Goal: Task Accomplishment & Management: Manage account settings

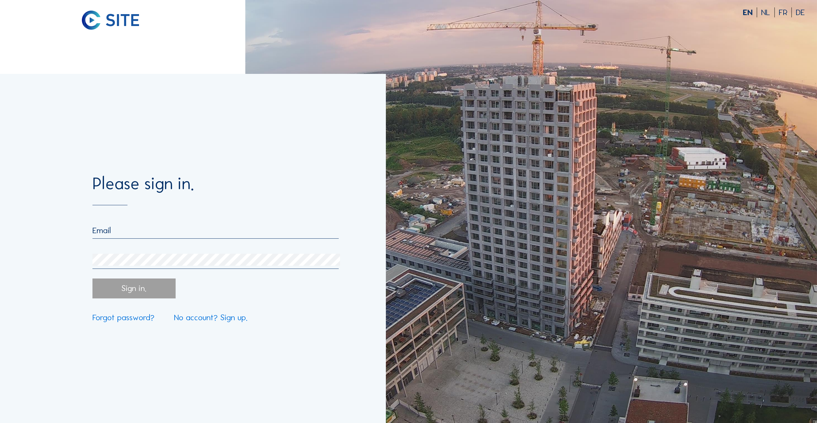
type input "Drungilaite"
click at [130, 223] on form "Please sign in. Drungilaite E-mail must be valid Sign in. Forgot password? No a…" at bounding box center [215, 248] width 246 height 146
click at [140, 239] on div "Drungilaite" at bounding box center [215, 231] width 246 height 13
click at [140, 230] on input "Drungilaite" at bounding box center [215, 230] width 246 height 10
drag, startPoint x: 127, startPoint y: 230, endPoint x: 56, endPoint y: 230, distance: 70.6
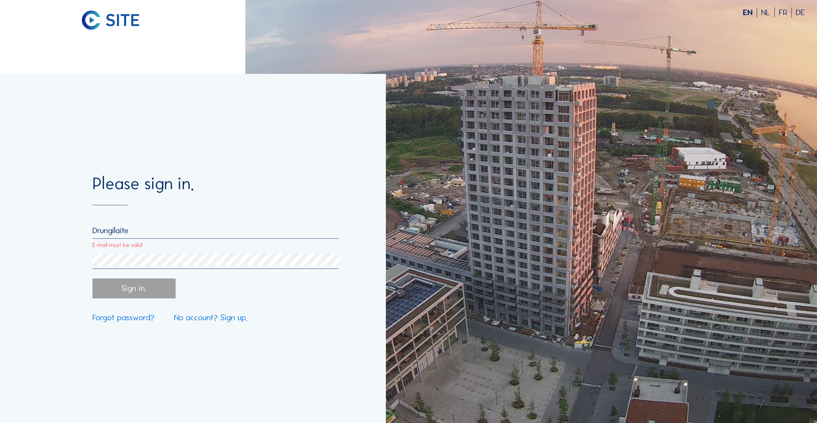
click at [56, 230] on div "Please sign in. Drungilaite E-mail must be valid Sign in. Forgot password? No a…" at bounding box center [193, 248] width 386 height 349
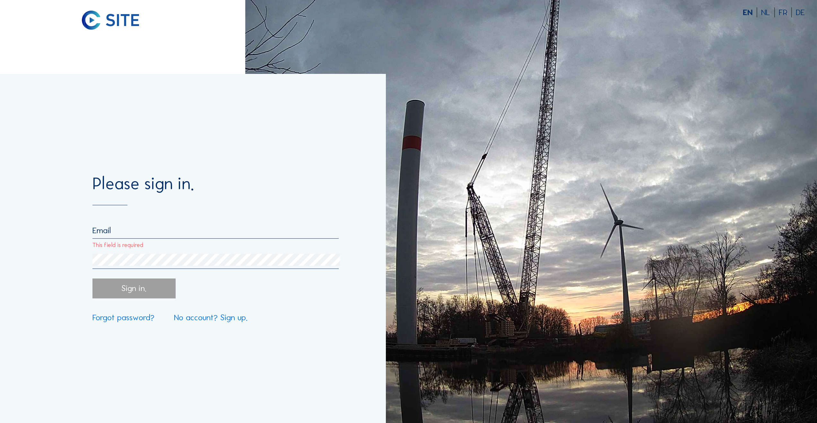
click at [117, 235] on input "This field is required" at bounding box center [215, 230] width 246 height 10
click at [116, 230] on input "This field is required" at bounding box center [215, 230] width 246 height 10
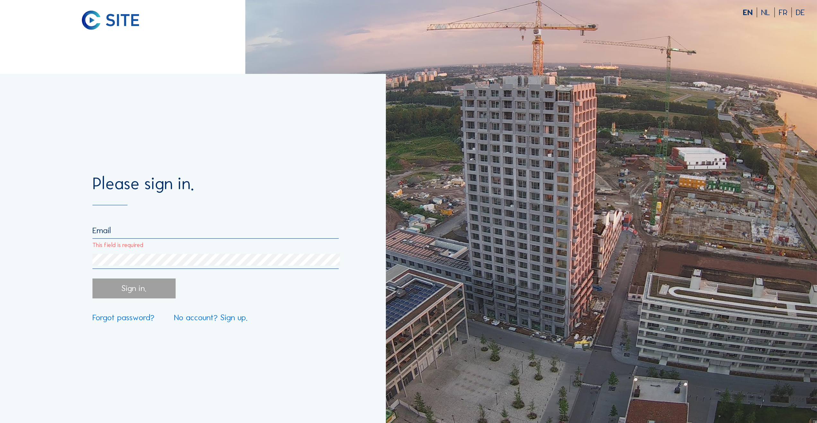
drag, startPoint x: 88, startPoint y: 240, endPoint x: 110, endPoint y: 230, distance: 23.4
click at [91, 238] on div "Please sign in. This field is required Sign in. Forgot password? No account? Si…" at bounding box center [193, 248] width 386 height 349
click at [109, 231] on input "This field is required" at bounding box center [215, 230] width 246 height 10
paste input "[EMAIL_ADDRESS][DOMAIN_NAME]"
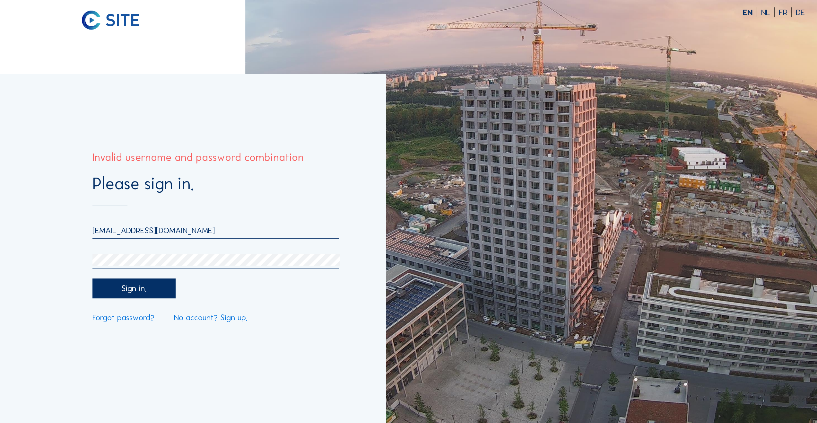
type input "[EMAIL_ADDRESS][DOMAIN_NAME]"
click at [136, 285] on div "Sign in." at bounding box center [133, 288] width 83 height 20
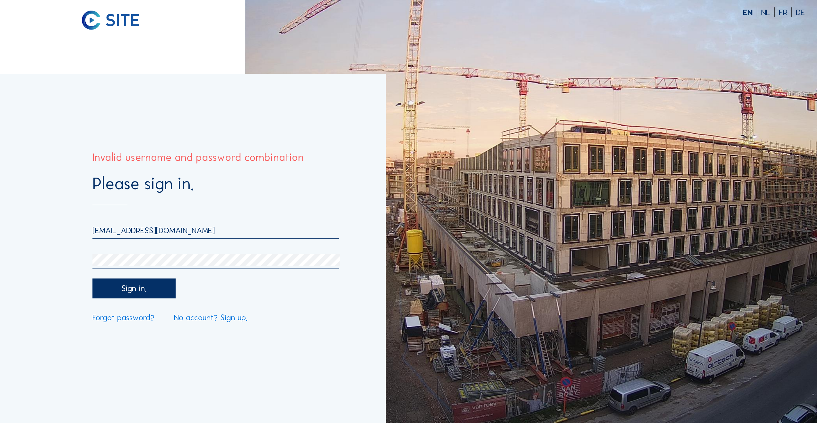
click at [144, 286] on div "Sign in." at bounding box center [133, 288] width 83 height 20
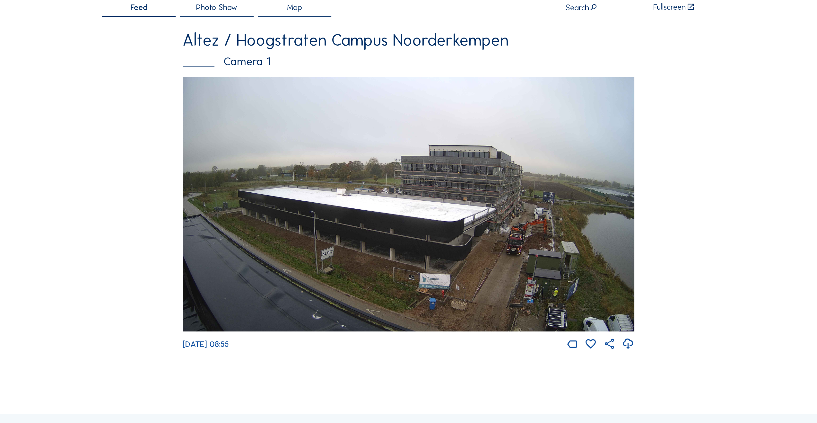
scroll to position [32, 0]
